Goal: Check status: Check status

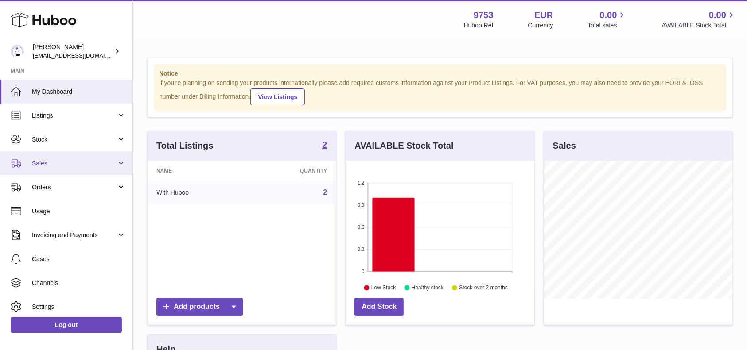
scroll to position [138, 188]
click at [84, 164] on span "Sales" at bounding box center [74, 164] width 85 height 8
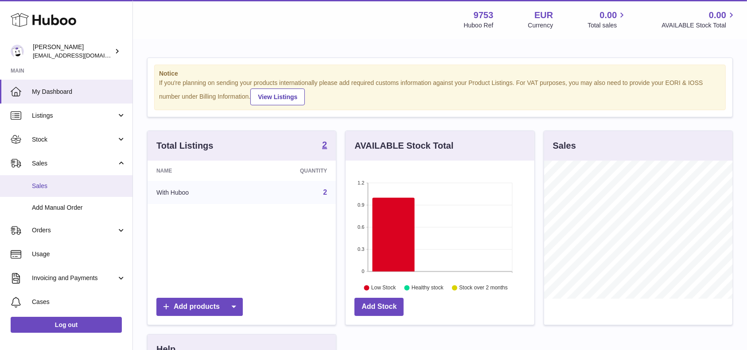
click at [78, 194] on link "Sales" at bounding box center [66, 186] width 132 height 22
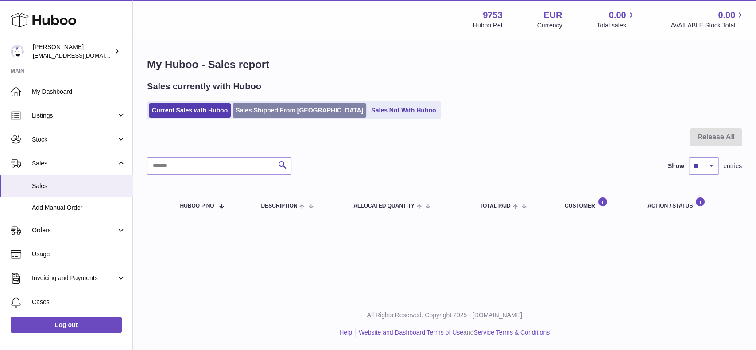
click at [264, 115] on link "Sales Shipped From [GEOGRAPHIC_DATA]" at bounding box center [300, 110] width 134 height 15
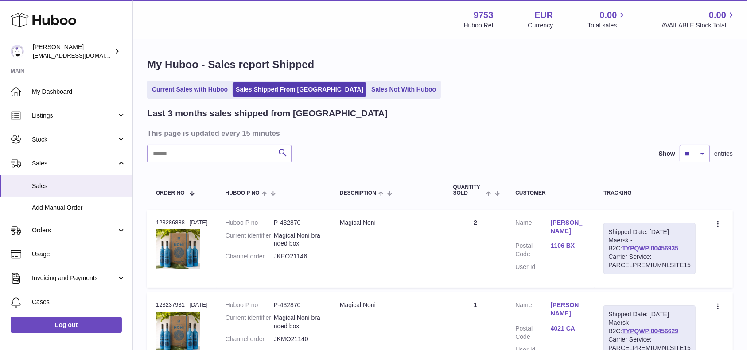
drag, startPoint x: 671, startPoint y: 254, endPoint x: 609, endPoint y: 255, distance: 62.5
click at [609, 255] on div "Shipped Date: 22nd Aug 2025 Maersk - B2C: TYPQWPI00456935 Carrier Service: PARC…" at bounding box center [649, 248] width 92 height 51
copy link "TYPQWPI00456935"
